Goal: Check status: Check status

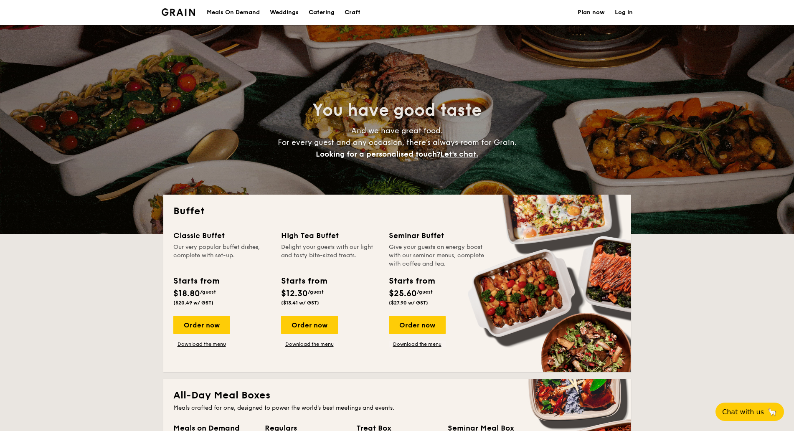
select select
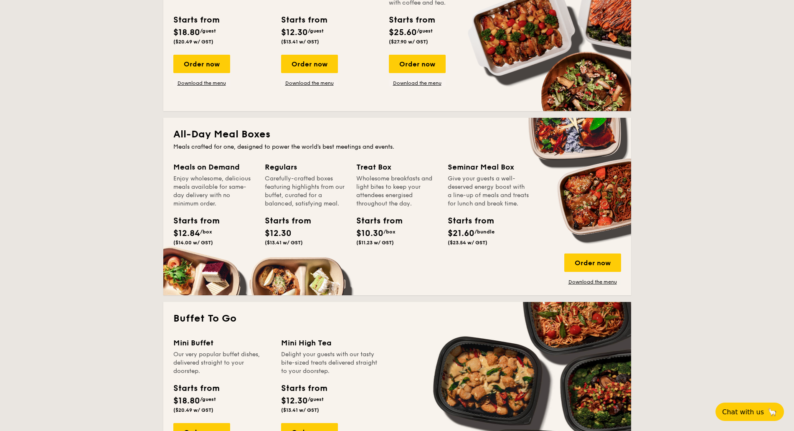
scroll to position [313, 0]
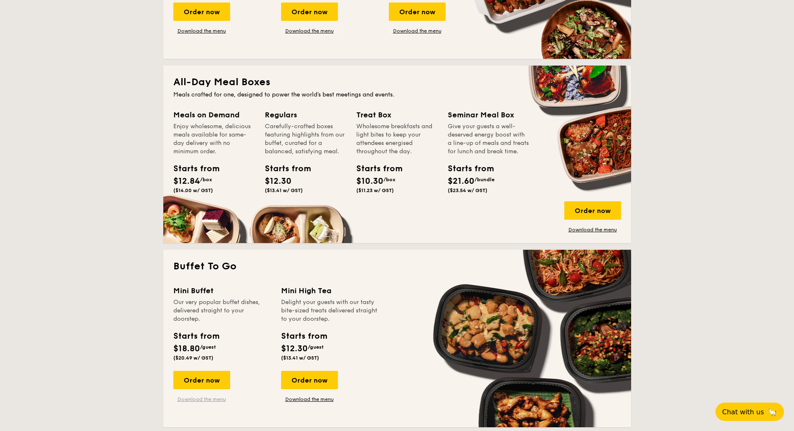
click at [201, 399] on link "Download the menu" at bounding box center [201, 399] width 57 height 7
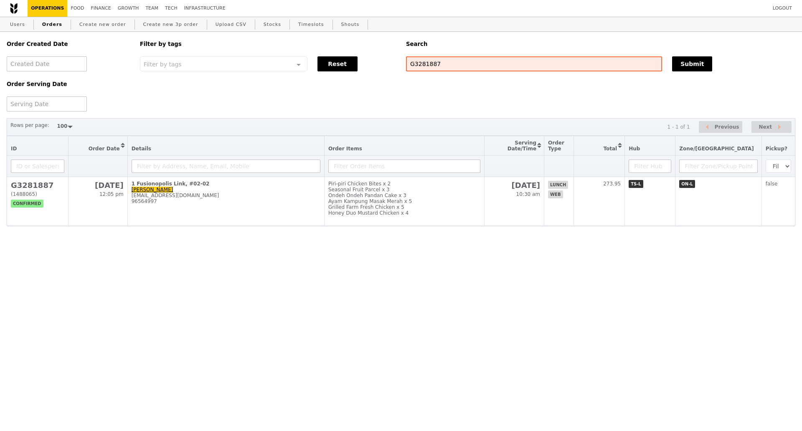
select select "100"
drag, startPoint x: 0, startPoint y: 0, endPoint x: 422, endPoint y: 64, distance: 426.7
click at [422, 64] on input "G3281887" at bounding box center [534, 63] width 256 height 15
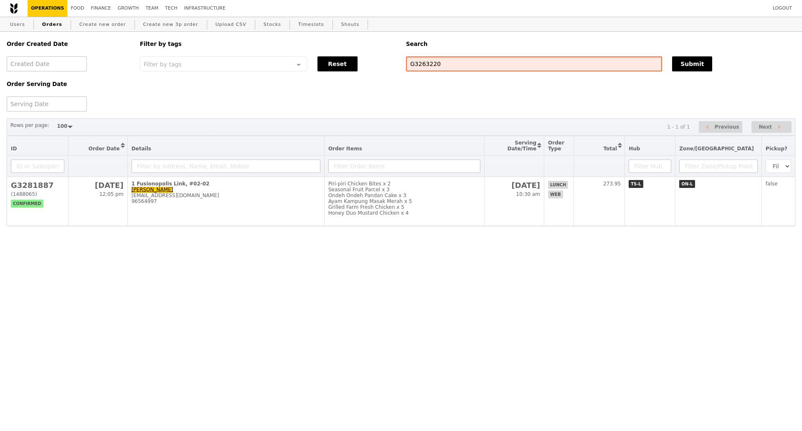
type input "G3263220"
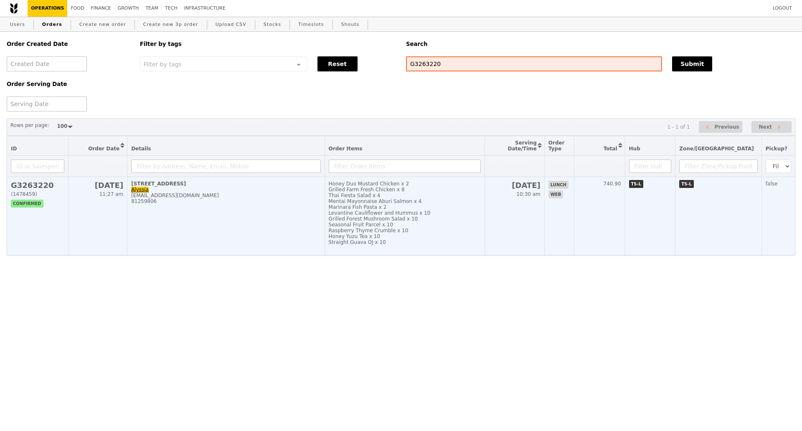
click at [316, 231] on td "[STREET_ADDRESS] Alyssia [EMAIL_ADDRESS][DOMAIN_NAME] 81259806" at bounding box center [225, 216] width 197 height 78
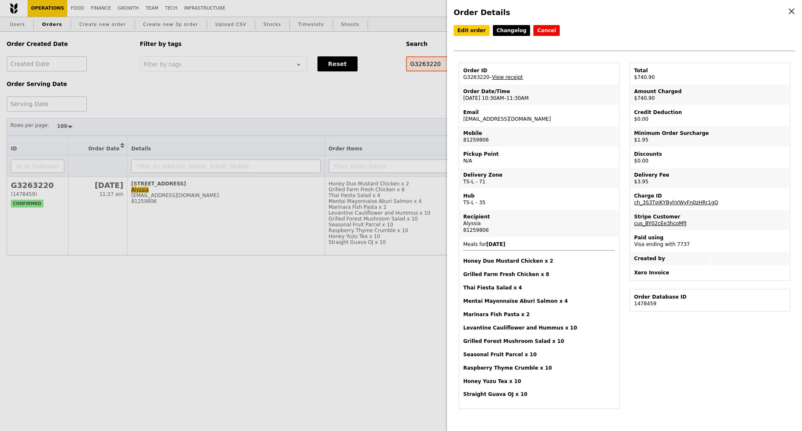
drag, startPoint x: 486, startPoint y: 78, endPoint x: 463, endPoint y: 82, distance: 22.9
click at [463, 82] on td "Order ID G3263220 – View receipt" at bounding box center [539, 74] width 158 height 20
copy td "G3263220"
click at [106, 320] on div "Order Details Edit order Changelog Cancel Order ID G3263220 – View receipt Orde…" at bounding box center [401, 215] width 802 height 431
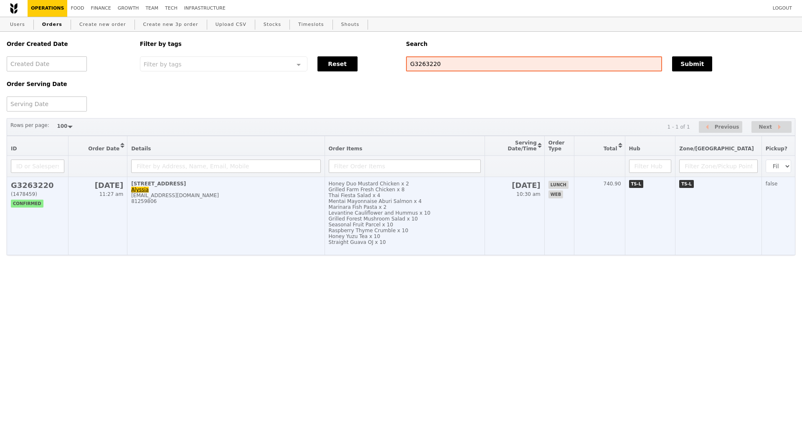
click at [261, 232] on td "[STREET_ADDRESS] Alyssia [EMAIL_ADDRESS][DOMAIN_NAME] 81259806" at bounding box center [225, 216] width 197 height 78
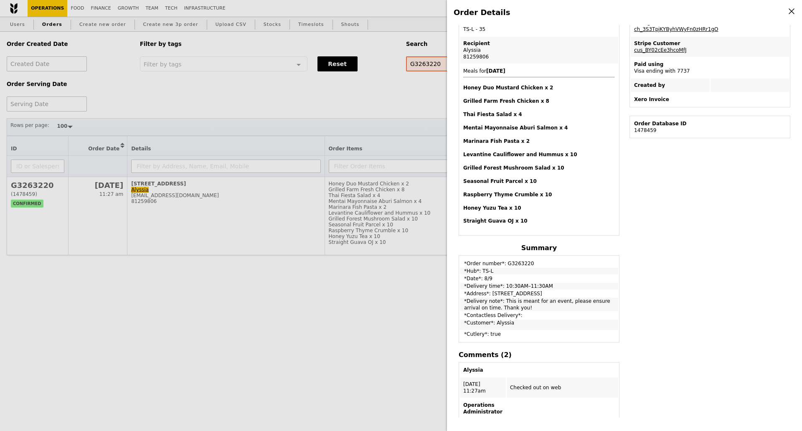
scroll to position [264, 0]
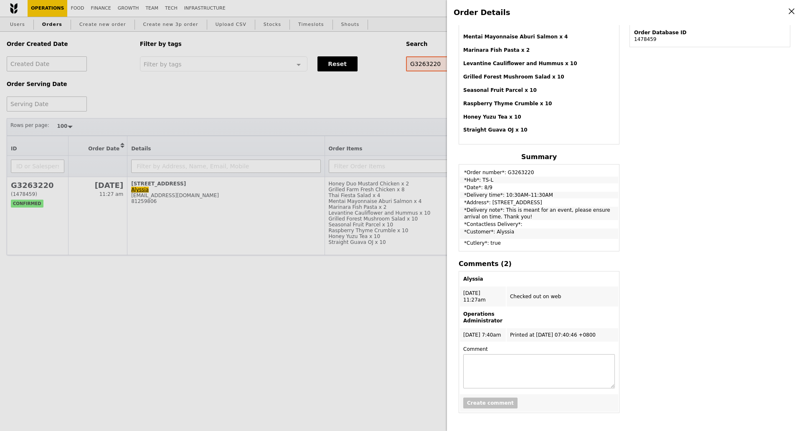
click at [361, 332] on div "Order Details Edit order Changelog Cancel Order ID G3263220 – View receipt Orde…" at bounding box center [401, 215] width 802 height 431
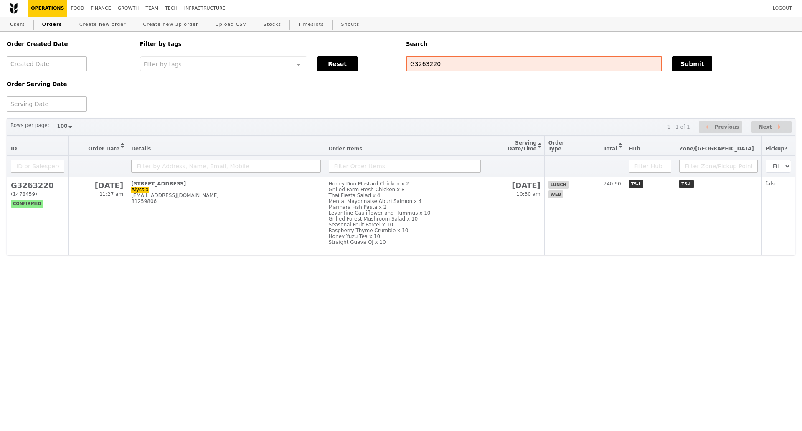
scroll to position [326, 0]
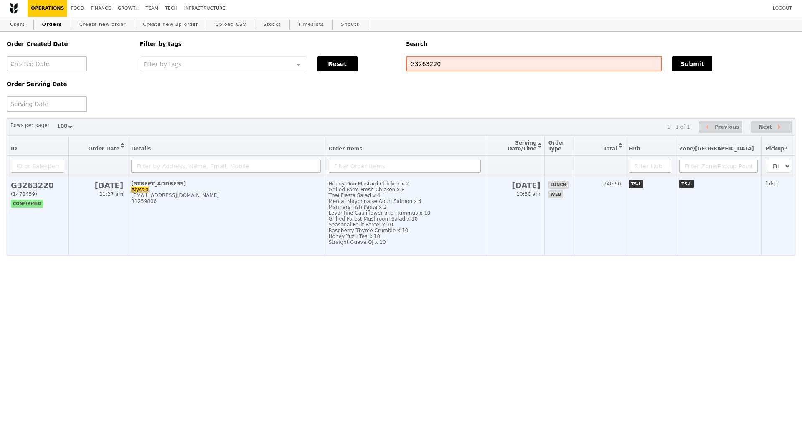
click at [225, 214] on td "[STREET_ADDRESS] Alyssia [EMAIL_ADDRESS][DOMAIN_NAME] 81259806" at bounding box center [225, 216] width 197 height 78
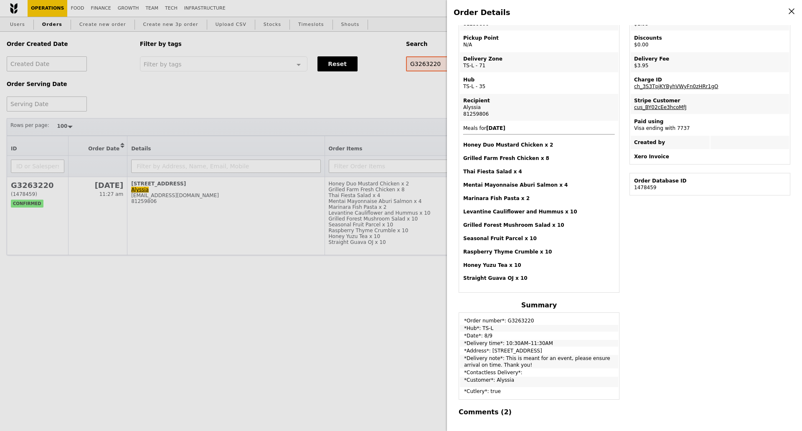
scroll to position [264, 0]
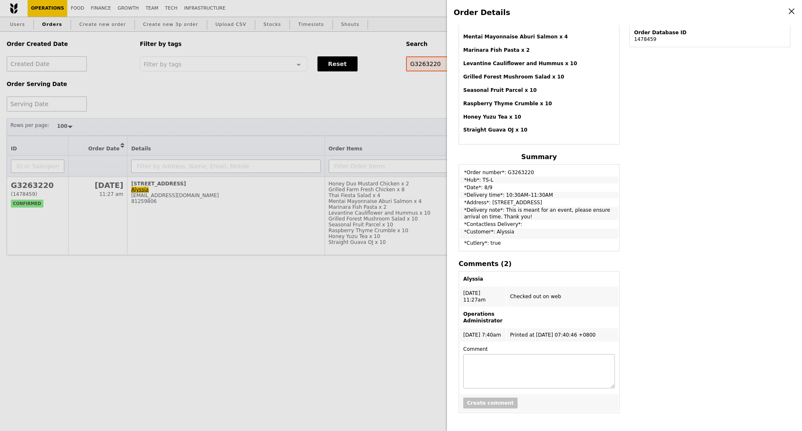
click at [411, 116] on div "Order Details Edit order Changelog Cancel Order ID G3263220 – View receipt Orde…" at bounding box center [401, 215] width 802 height 431
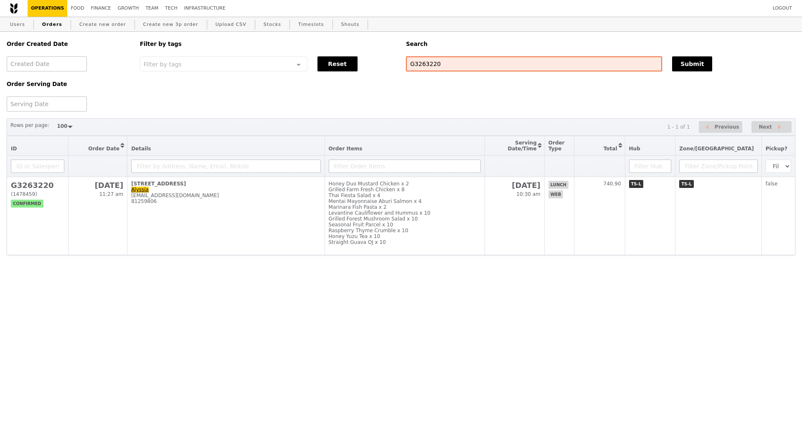
scroll to position [326, 0]
click at [425, 67] on input "G3263220" at bounding box center [534, 63] width 256 height 15
click at [121, 289] on html "Logout Operations Food Finance Growth Team Tech Infrastructure Users Orders Cre…" at bounding box center [401, 144] width 802 height 289
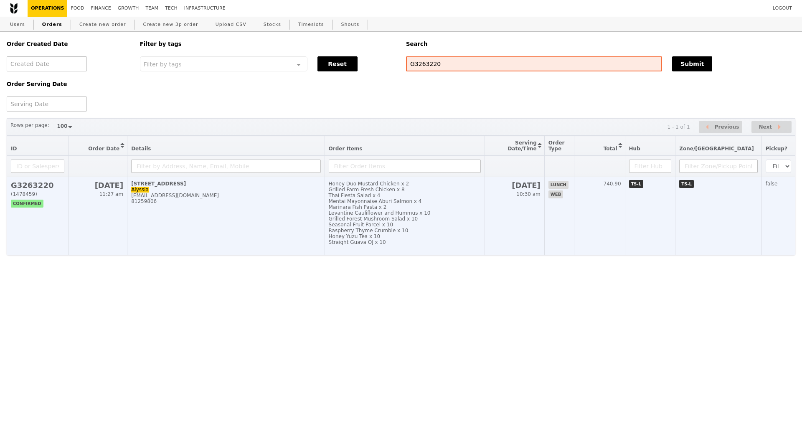
click at [141, 254] on td "[STREET_ADDRESS] Alyssia [EMAIL_ADDRESS][DOMAIN_NAME] 81259806" at bounding box center [225, 216] width 197 height 78
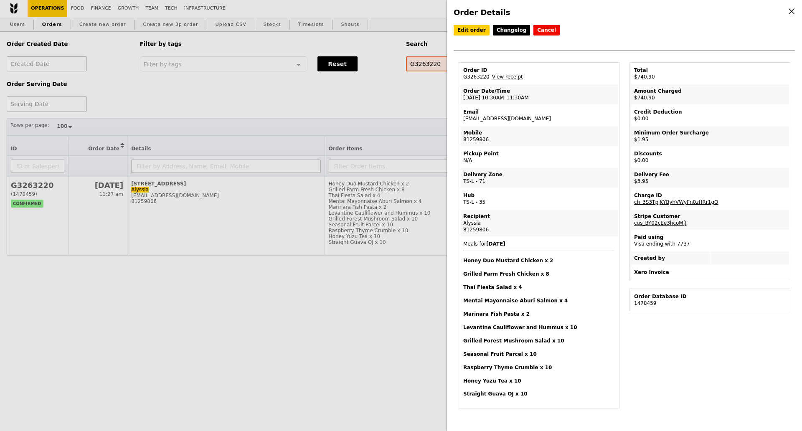
scroll to position [0, 0]
click at [325, 294] on div "Order Details Edit order Changelog Cancel Order ID G3263220 – View receipt Orde…" at bounding box center [401, 215] width 802 height 431
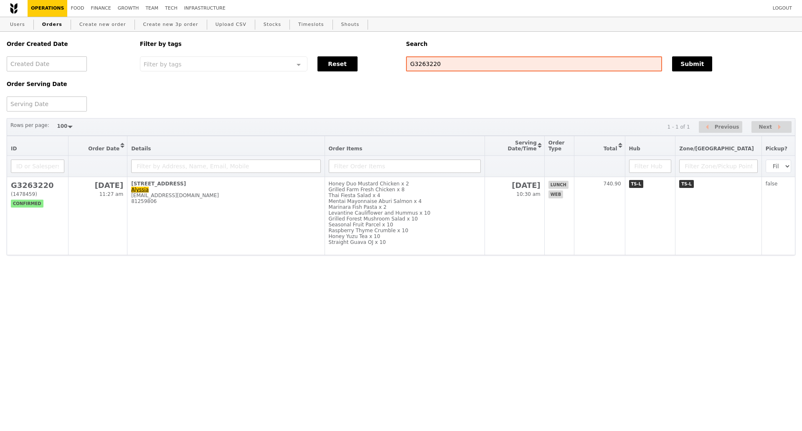
click at [43, 289] on html "Logout Operations Food Finance Growth Team Tech Infrastructure Users Orders Cre…" at bounding box center [401, 144] width 802 height 289
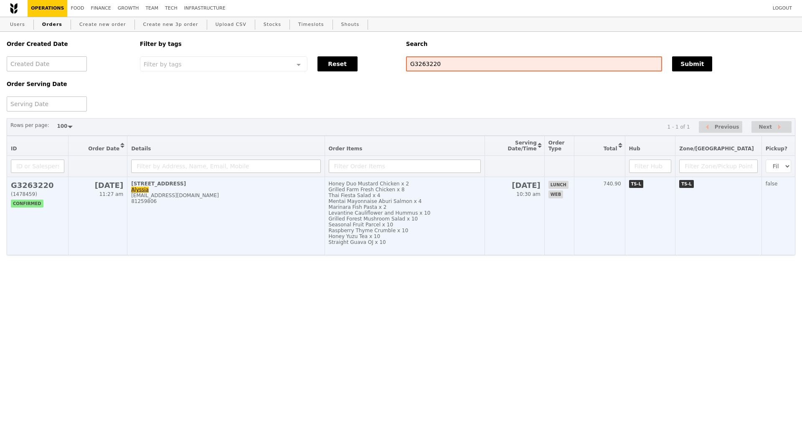
click at [218, 231] on td "[STREET_ADDRESS] Alyssia [EMAIL_ADDRESS][DOMAIN_NAME] 81259806" at bounding box center [225, 216] width 197 height 78
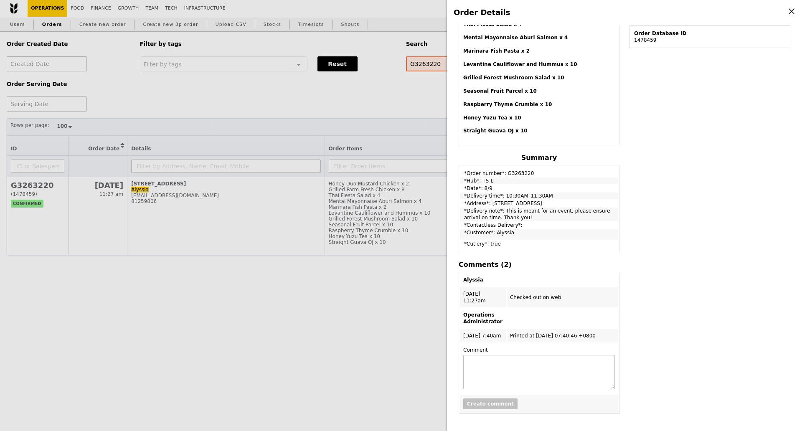
scroll to position [264, 0]
drag, startPoint x: 564, startPoint y: 213, endPoint x: 594, endPoint y: 222, distance: 31.4
click at [594, 220] on td "*Delivery note*: This is meant for an event, please ensure arrival on time. Tha…" at bounding box center [539, 213] width 158 height 13
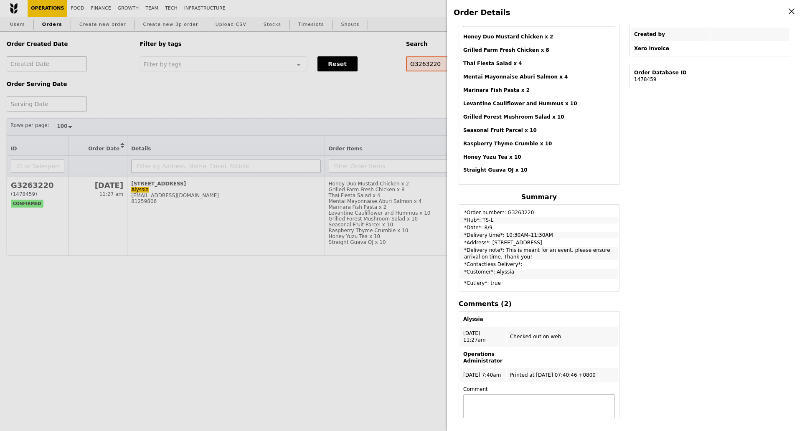
scroll to position [160, 0]
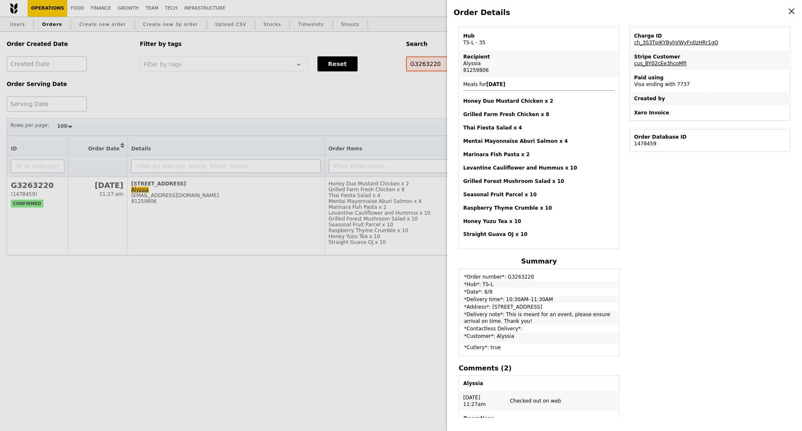
click at [639, 317] on div "Edit order Changelog Cancel Order ID G3263220 – View receipt Order Date/Time [D…" at bounding box center [625, 221] width 342 height 393
drag, startPoint x: 463, startPoint y: 276, endPoint x: 519, endPoint y: 324, distance: 73.8
click at [519, 324] on tbody "*Order number*: G3263220 *Hub*: TS-L *Date*: 8/9 *Delivery time*: 10:30AM–11:30…" at bounding box center [539, 312] width 158 height 85
copy tbody "*Order number*: G3263220 *Hub*: TS-L *Date*: 8/9 *Delivery time*: 10:30AM–11:30…"
click at [280, 318] on div "Order Details Edit order Changelog Cancel Order ID G3263220 – View receipt Orde…" at bounding box center [401, 215] width 802 height 431
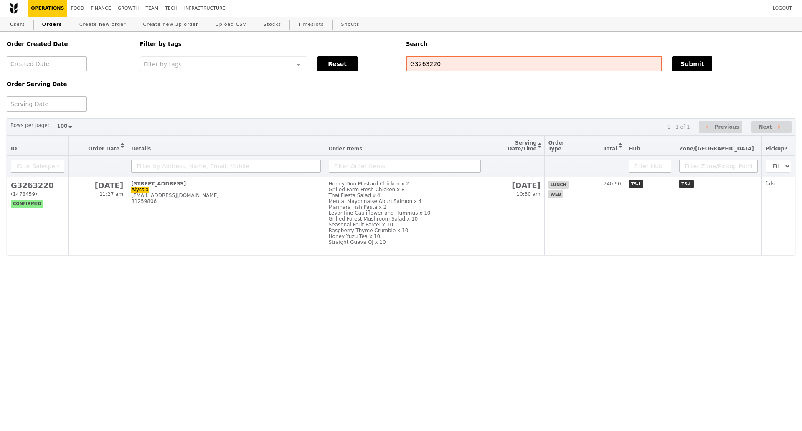
scroll to position [208, 0]
drag, startPoint x: 18, startPoint y: 25, endPoint x: 17, endPoint y: 37, distance: 12.1
click at [18, 25] on link "Users" at bounding box center [18, 24] width 22 height 15
